Goal: Navigation & Orientation: Go to known website

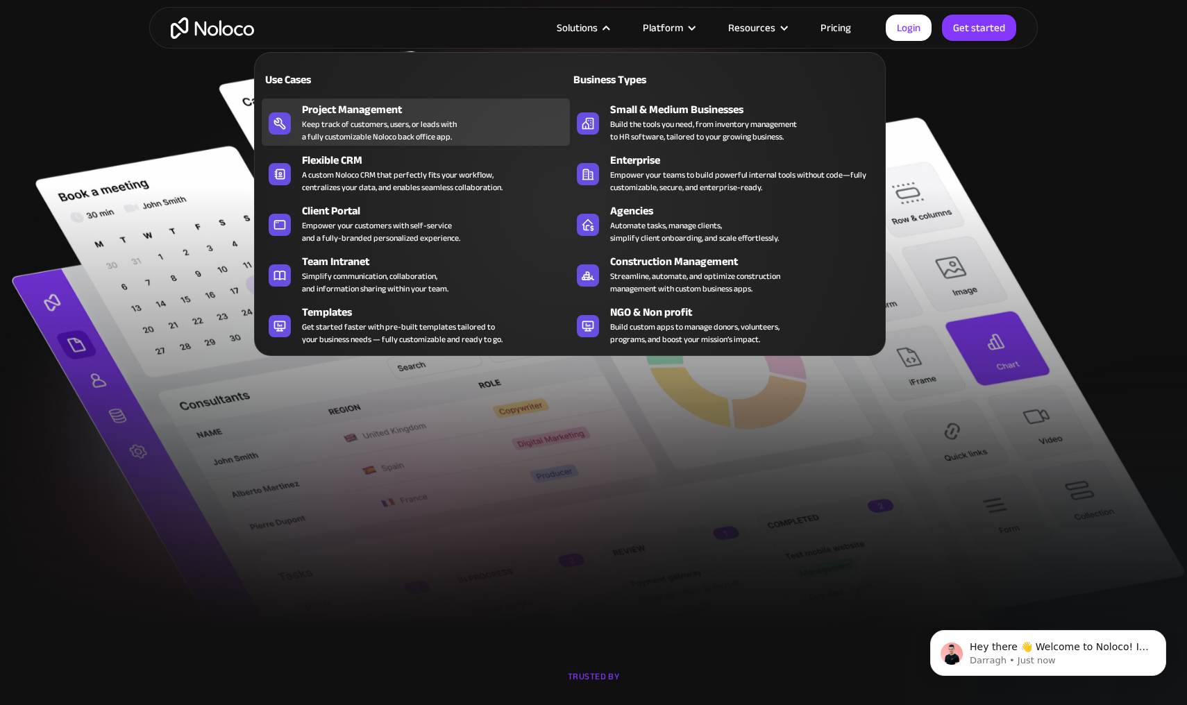
click at [373, 133] on div "Keep track of customers, users, or leads with a fully customizable Noloco back …" at bounding box center [379, 130] width 155 height 25
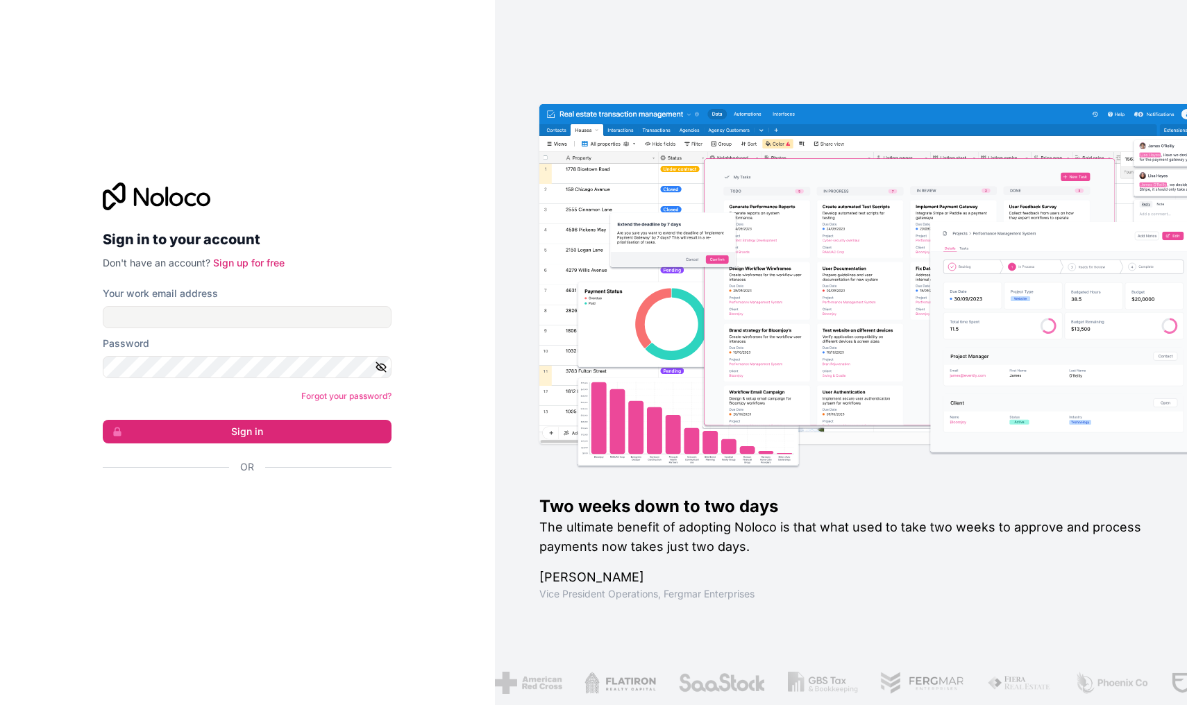
click at [281, 507] on div "Sign in with Google. Opens in new tab" at bounding box center [242, 504] width 278 height 31
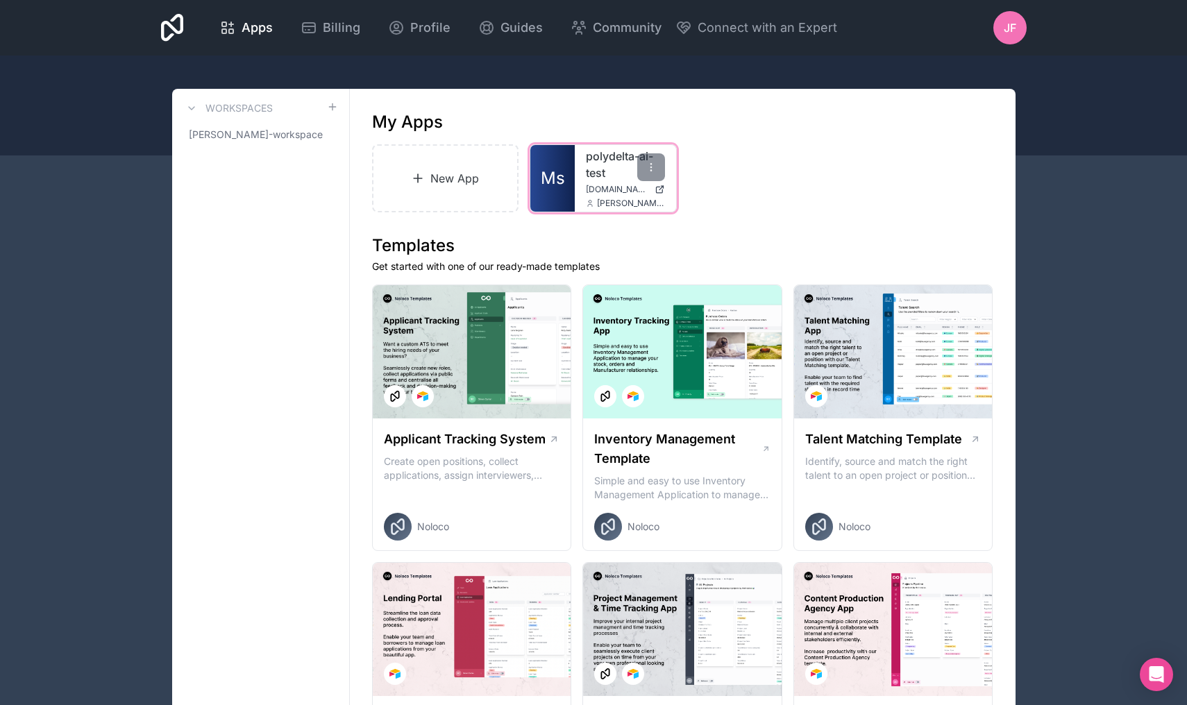
click at [570, 204] on link "Ms" at bounding box center [552, 178] width 44 height 67
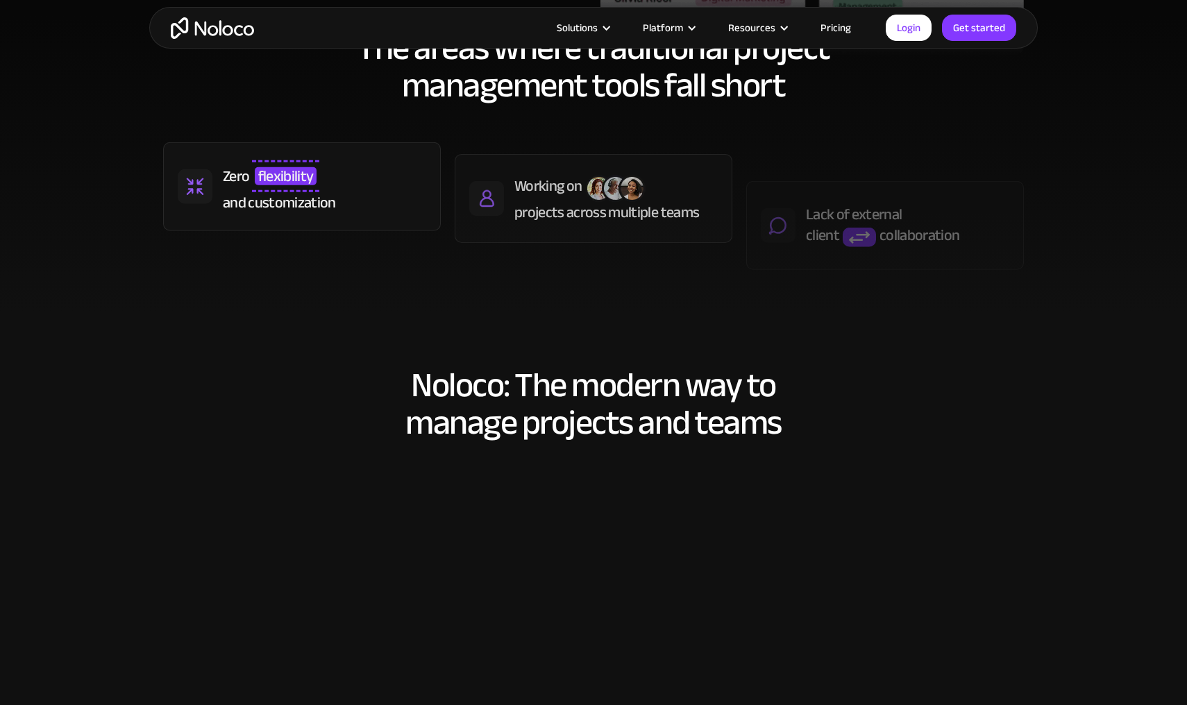
scroll to position [651, 0]
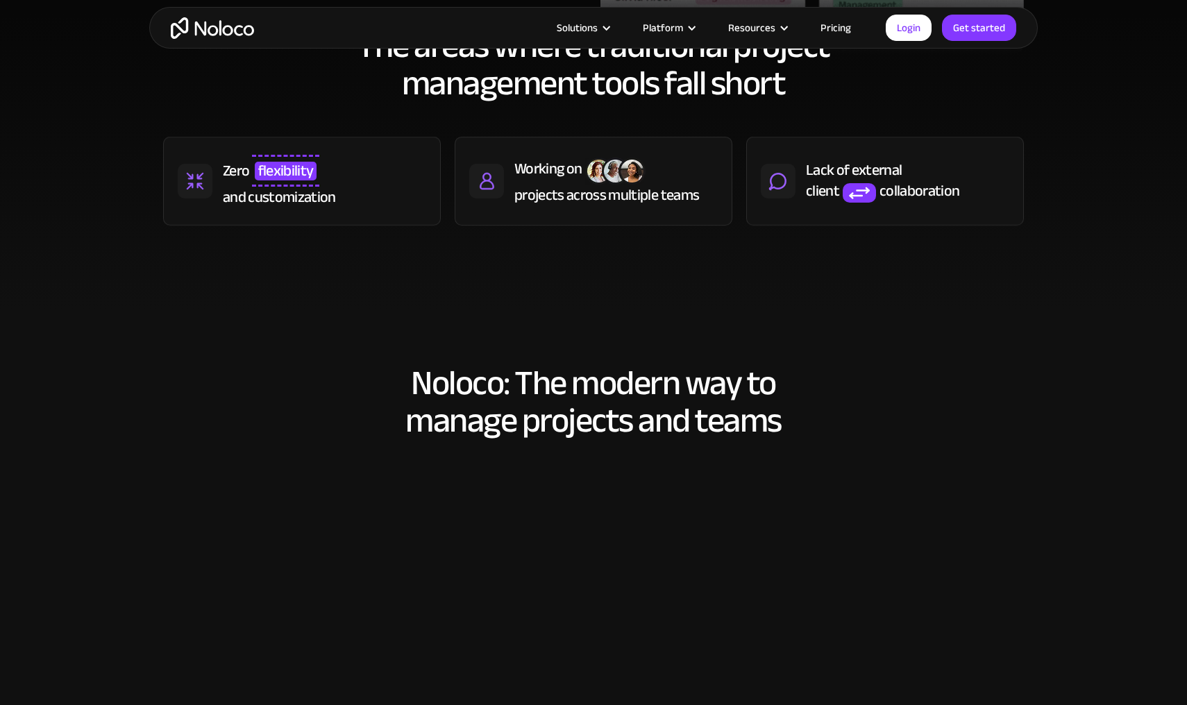
click at [253, 356] on div "Noloco: The modern way to manage projects and teams Flexible workflows to match…" at bounding box center [593, 615] width 888 height 528
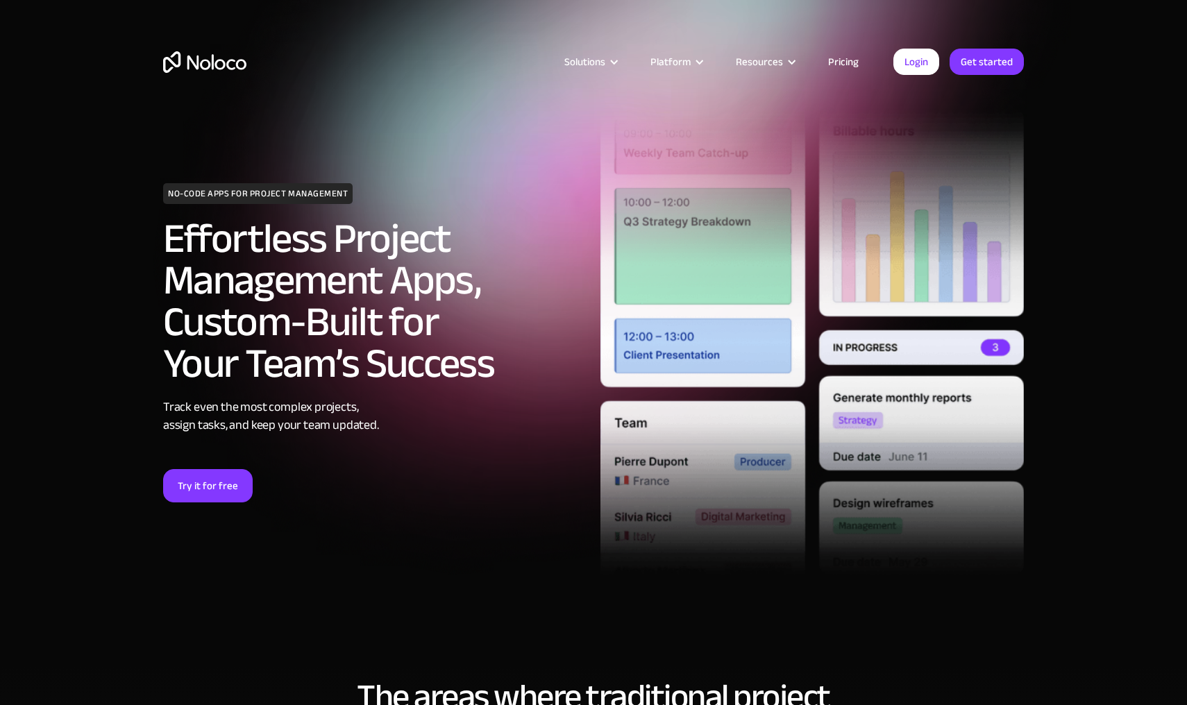
scroll to position [0, 0]
click at [925, 65] on link "Login" at bounding box center [916, 62] width 46 height 26
